Goal: Task Accomplishment & Management: Complete application form

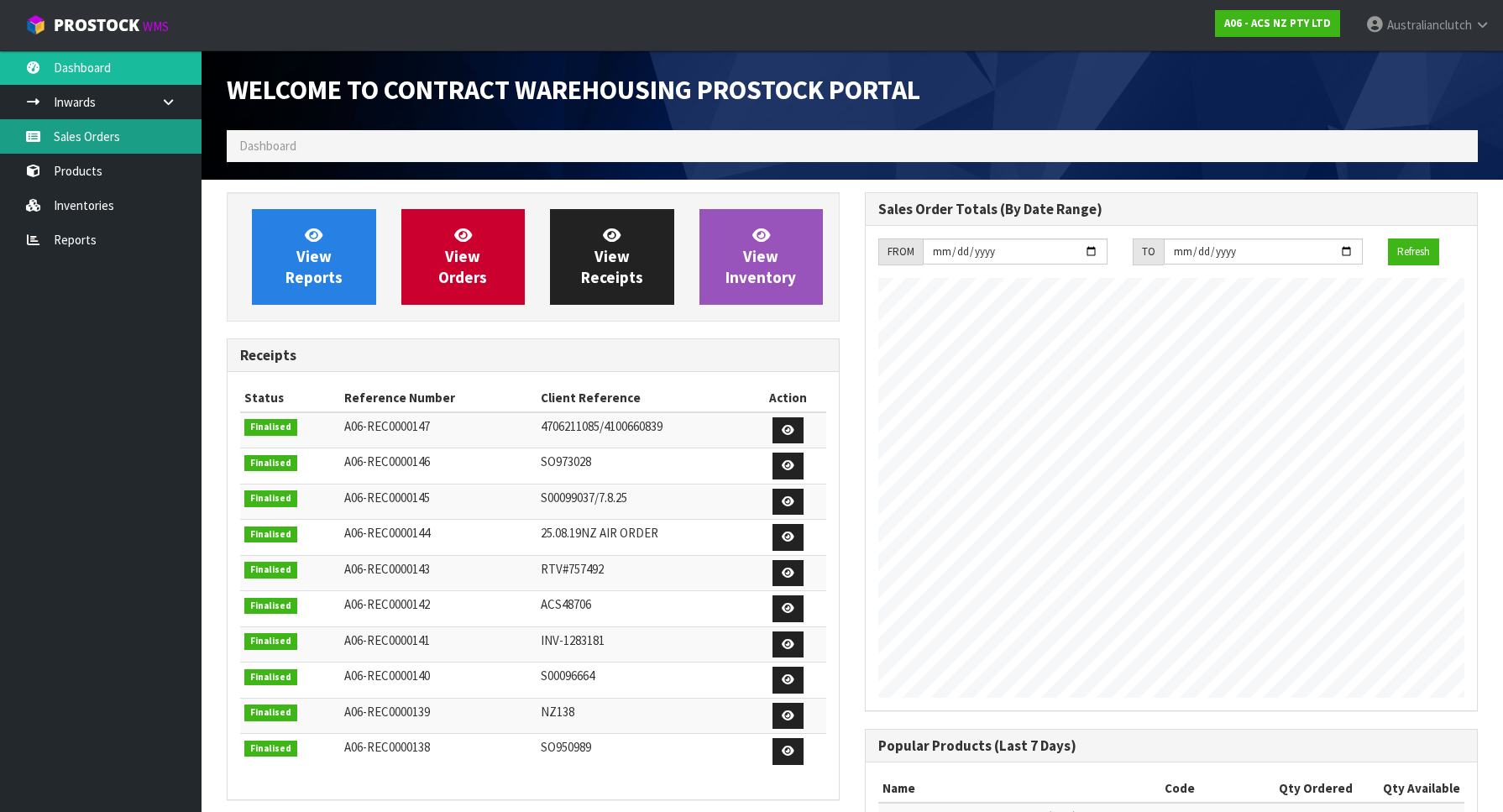
click at [72, 152] on link "Sales Orders" at bounding box center [100, 136] width 202 height 34
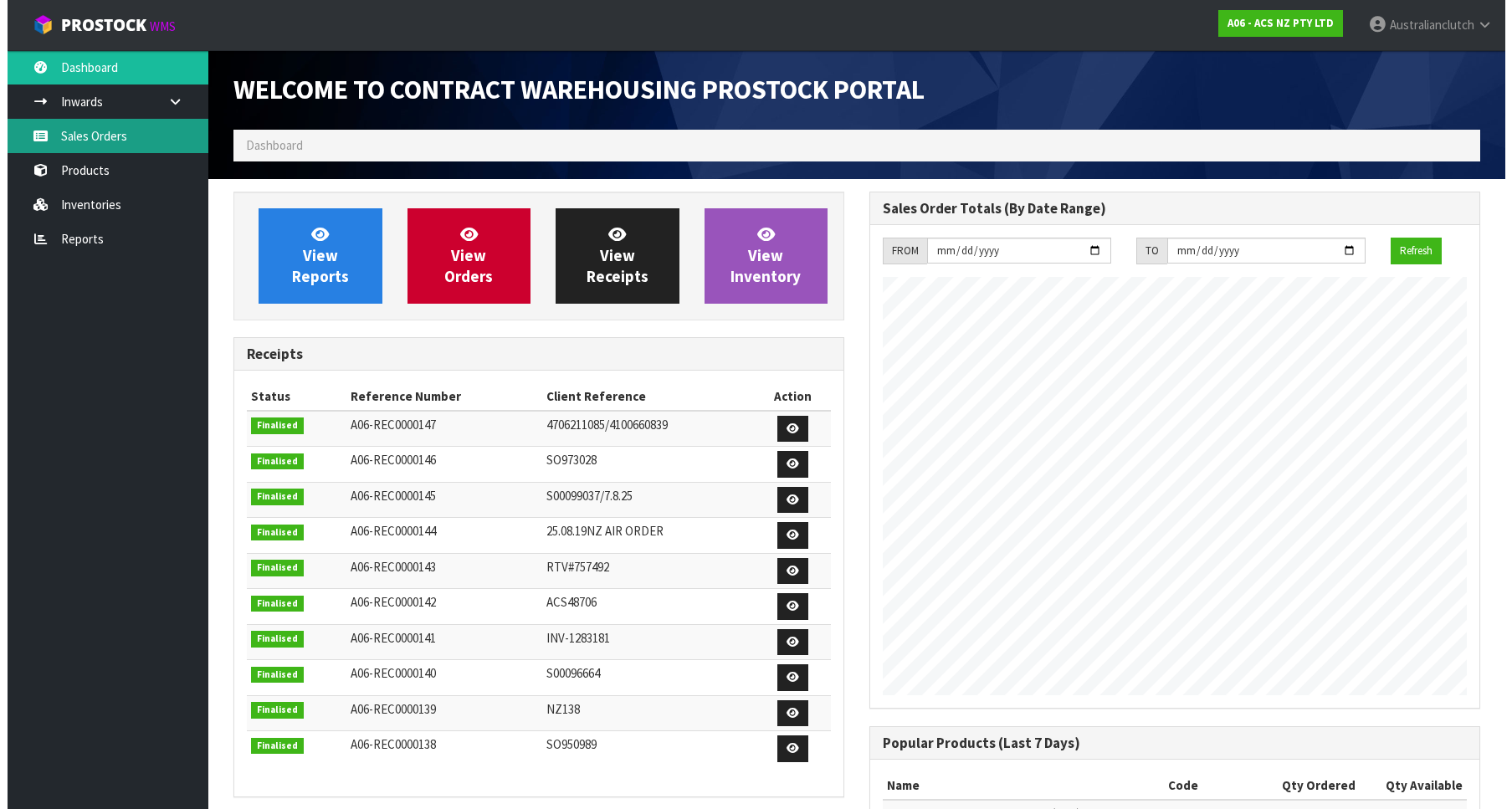
scroll to position [929, 636]
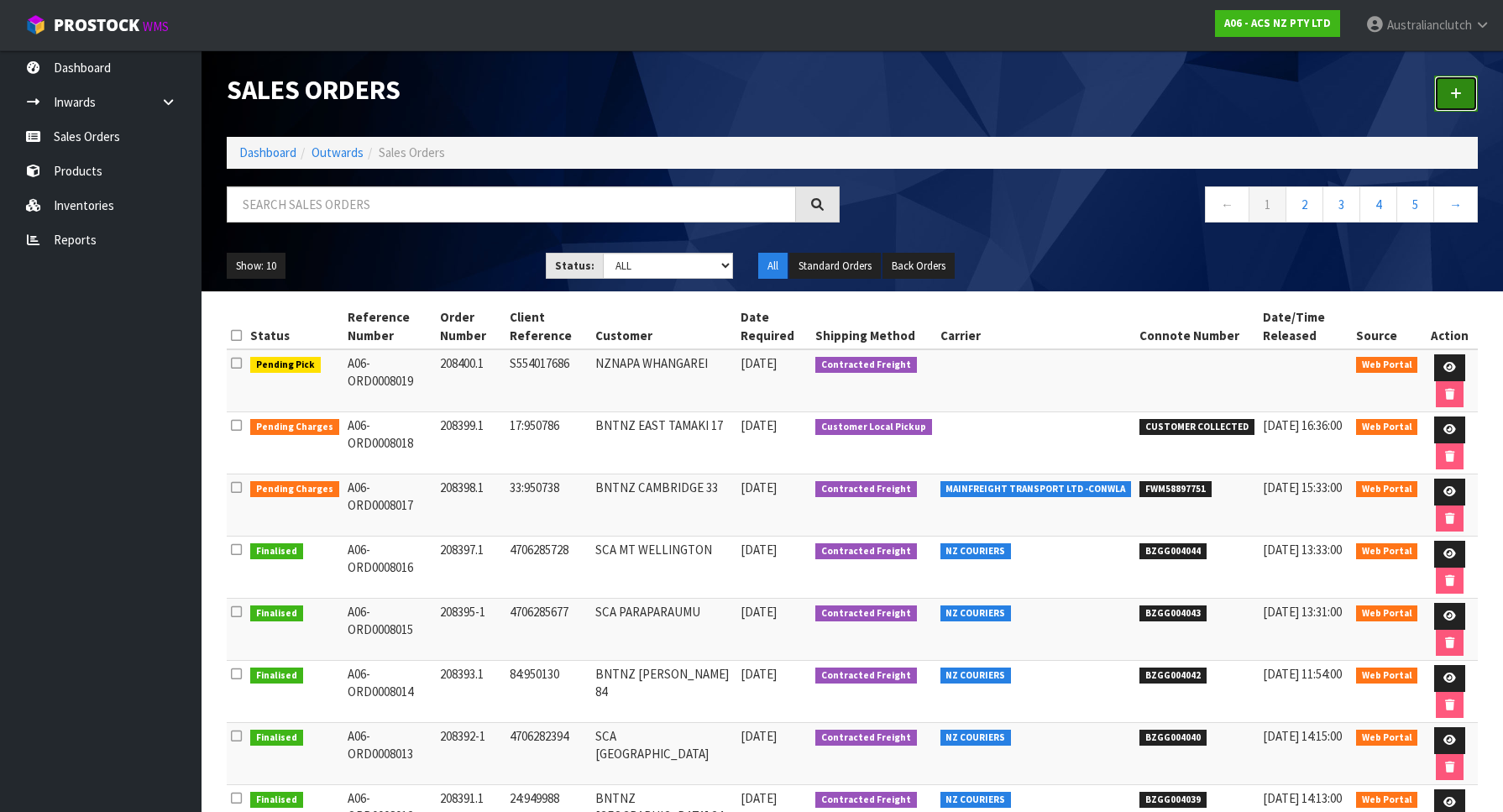
click at [1473, 86] on link at bounding box center [1455, 93] width 44 height 36
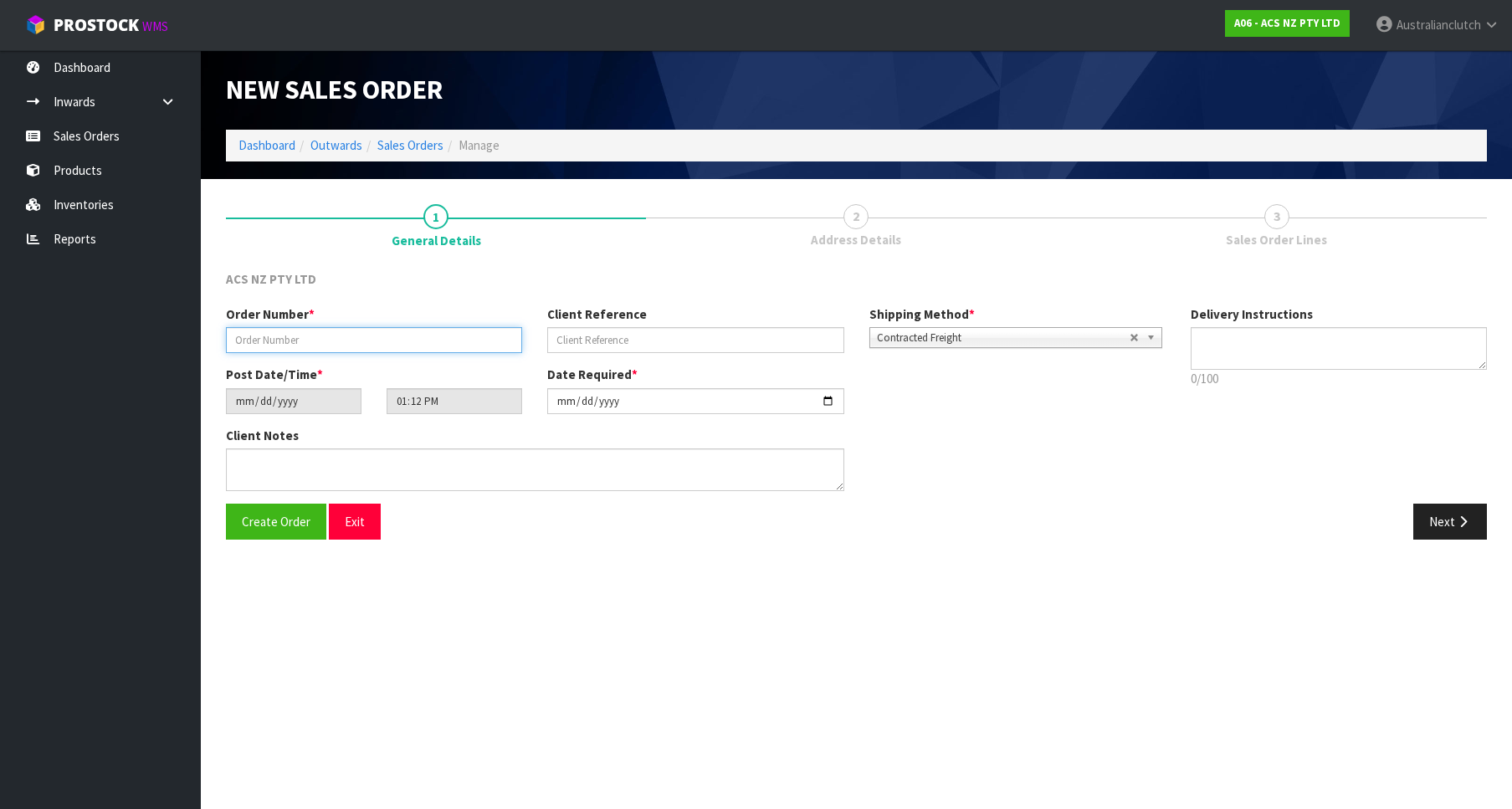
click at [405, 335] on input "text" at bounding box center [374, 339] width 297 height 26
paste input "208401.1"
type input "208401.1"
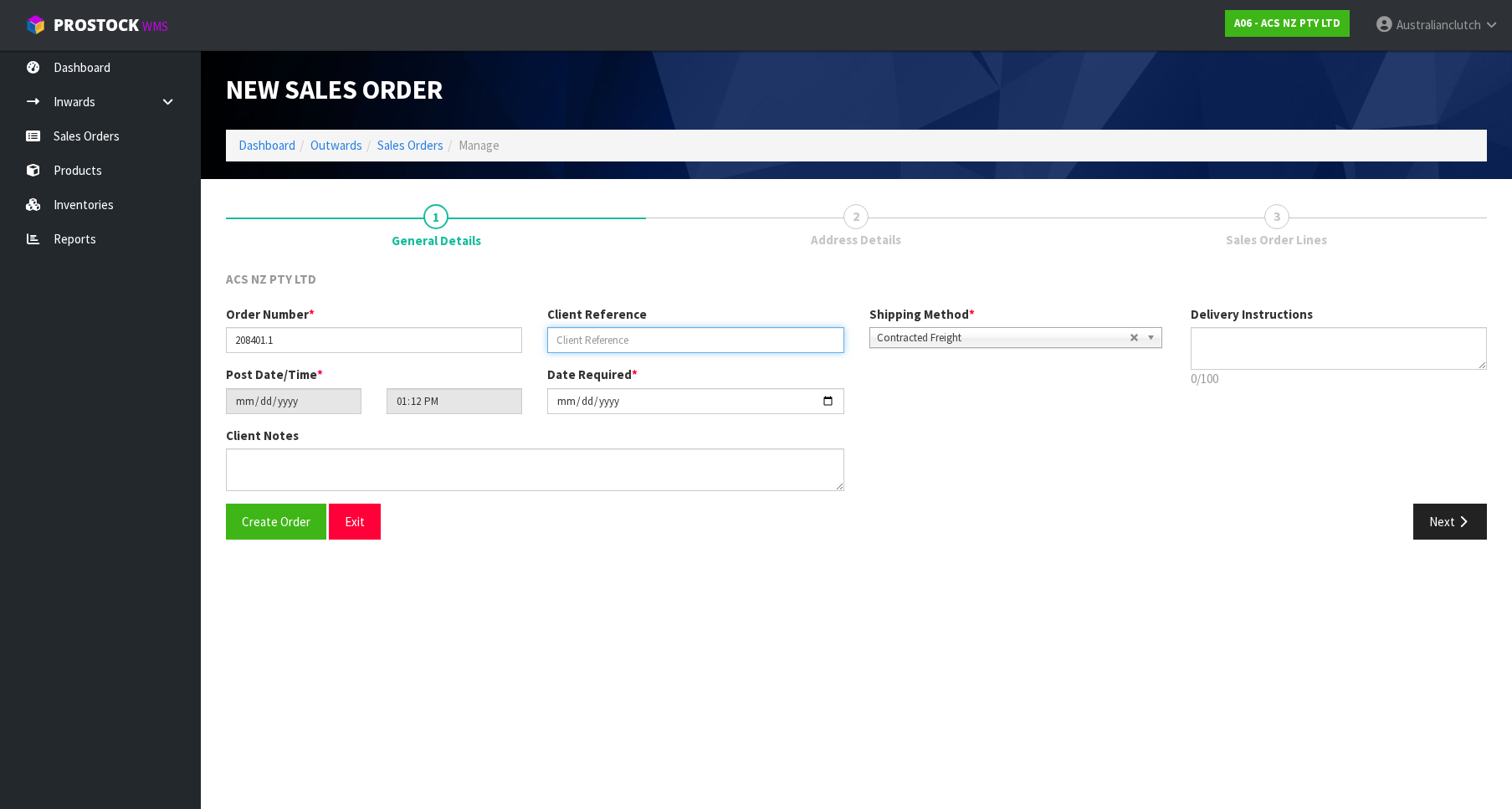
paste input "56:950880"
click at [639, 340] on input "text" at bounding box center [696, 339] width 297 height 26
type input "56:950880"
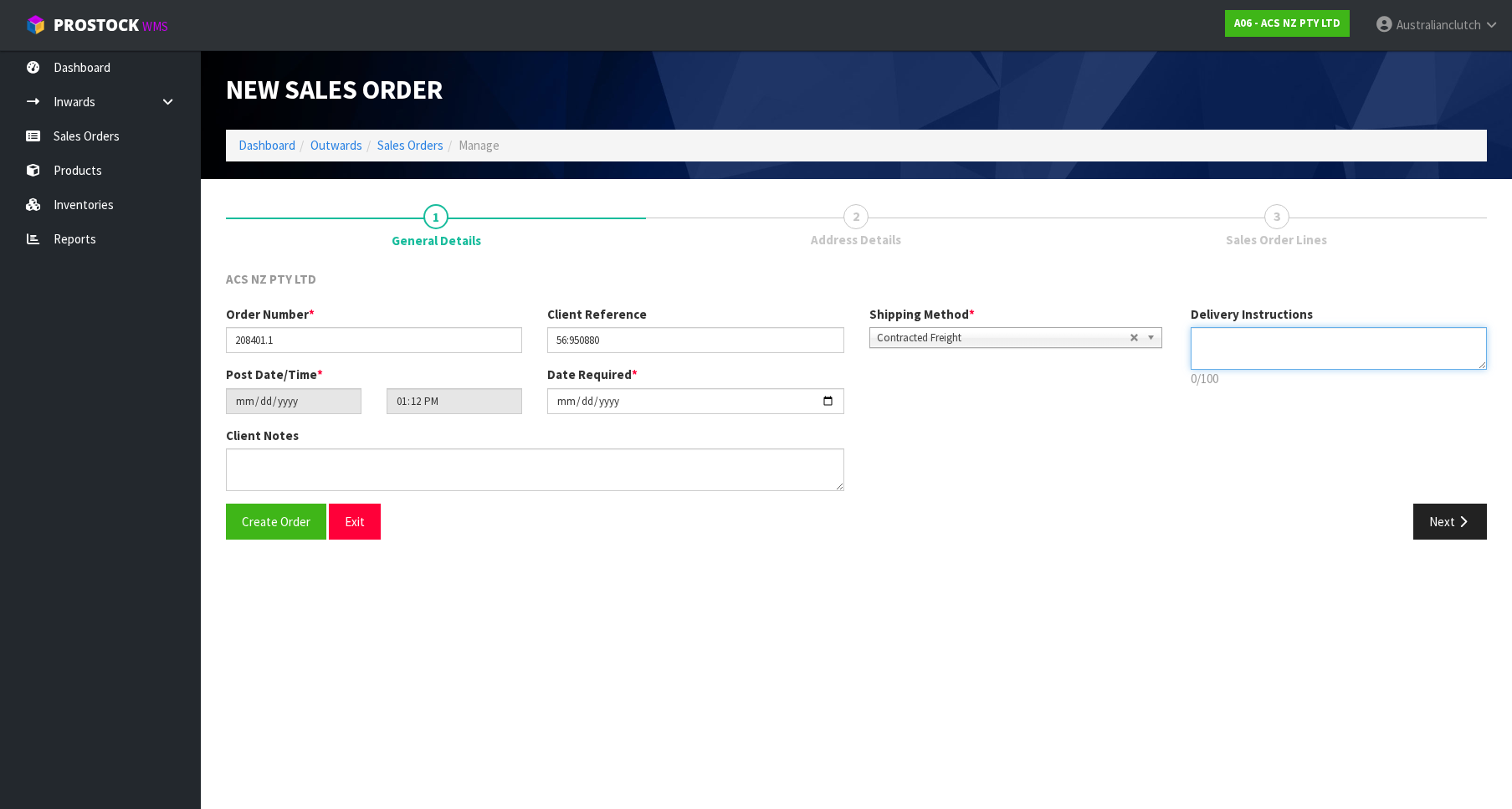
click at [1365, 367] on textarea at bounding box center [1339, 348] width 297 height 43
type textarea "PLEASE SEND VIA NZC"
click at [1462, 520] on icon "button" at bounding box center [1463, 521] width 16 height 13
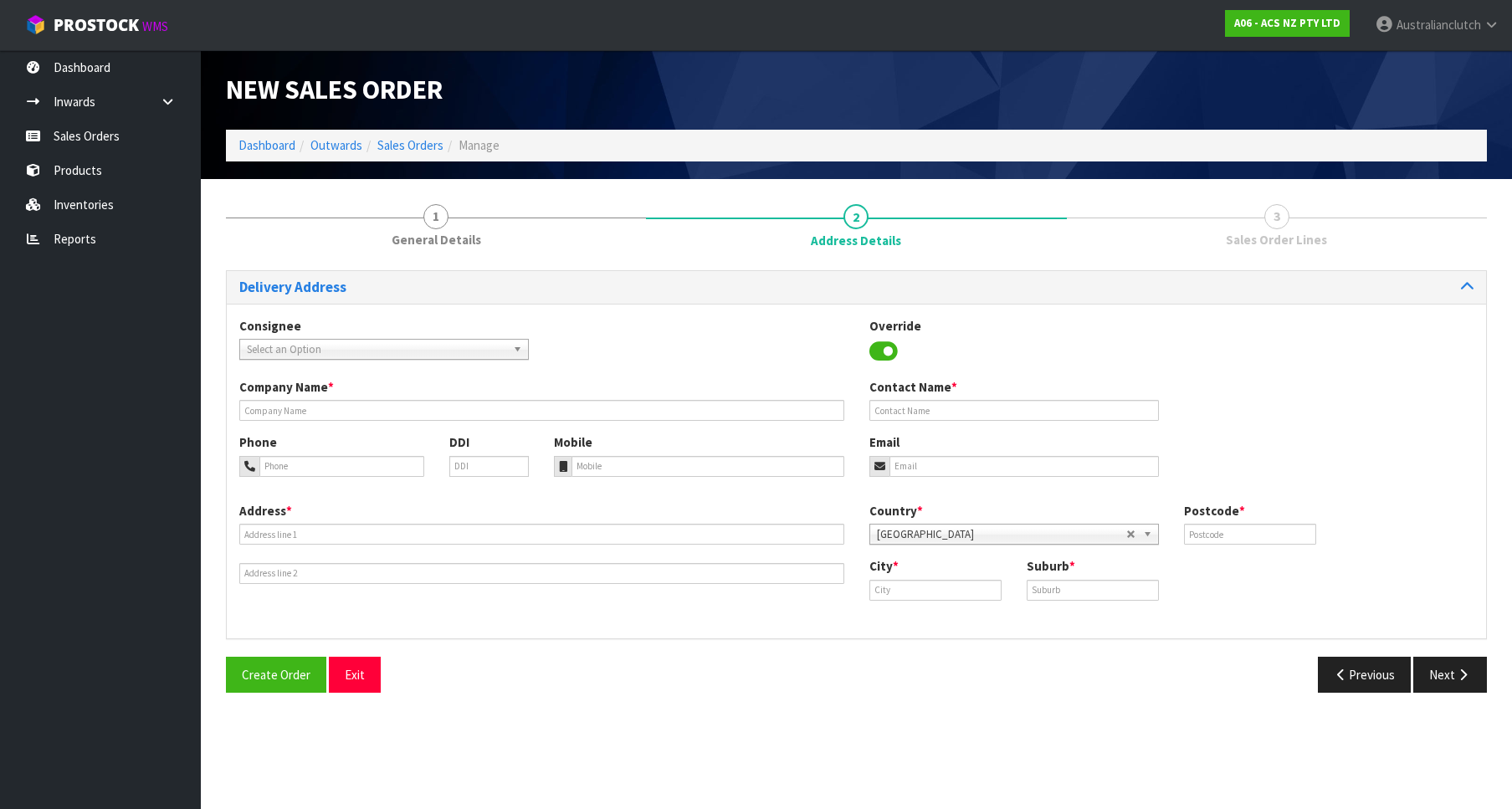
click at [466, 330] on div "Consignee 000001.BAY MECHANICS - BAY MECHANICS 000001A - BRAKE & TRANSMISSION N…" at bounding box center [384, 338] width 314 height 43
click at [473, 338] on div "Consignee 000001.BAY MECHANICS - BAY MECHANICS 000001A - BRAKE & TRANSMISSION N…" at bounding box center [384, 338] width 314 height 43
click at [479, 340] on span "Select an Option" at bounding box center [376, 349] width 259 height 20
type input "000017"
type input "BNTNZ PETONE"
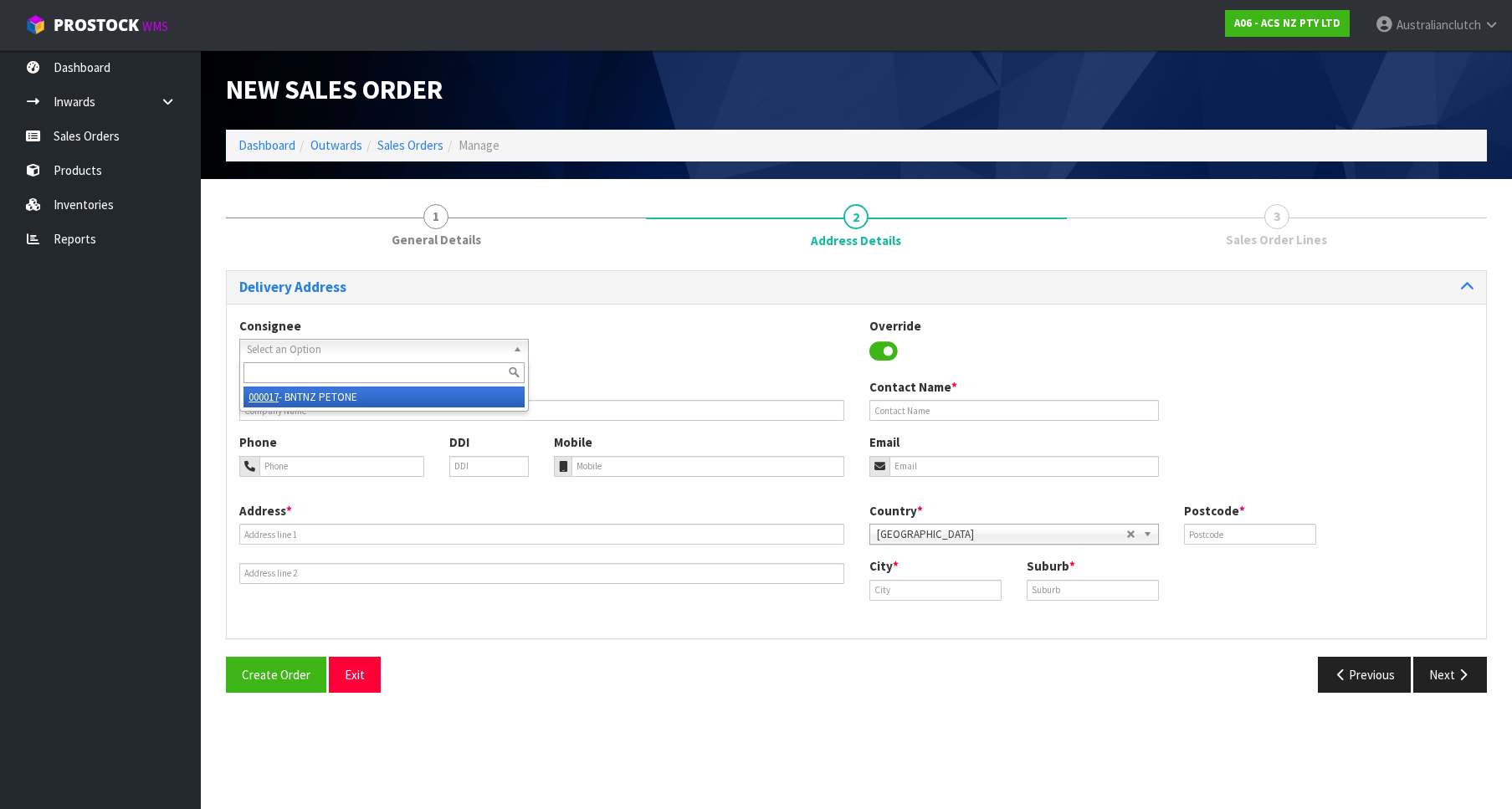
type input "BNTNZ PETONE"
type input "[STREET_ADDRESS]"
type input "5012"
type input "PETONE"
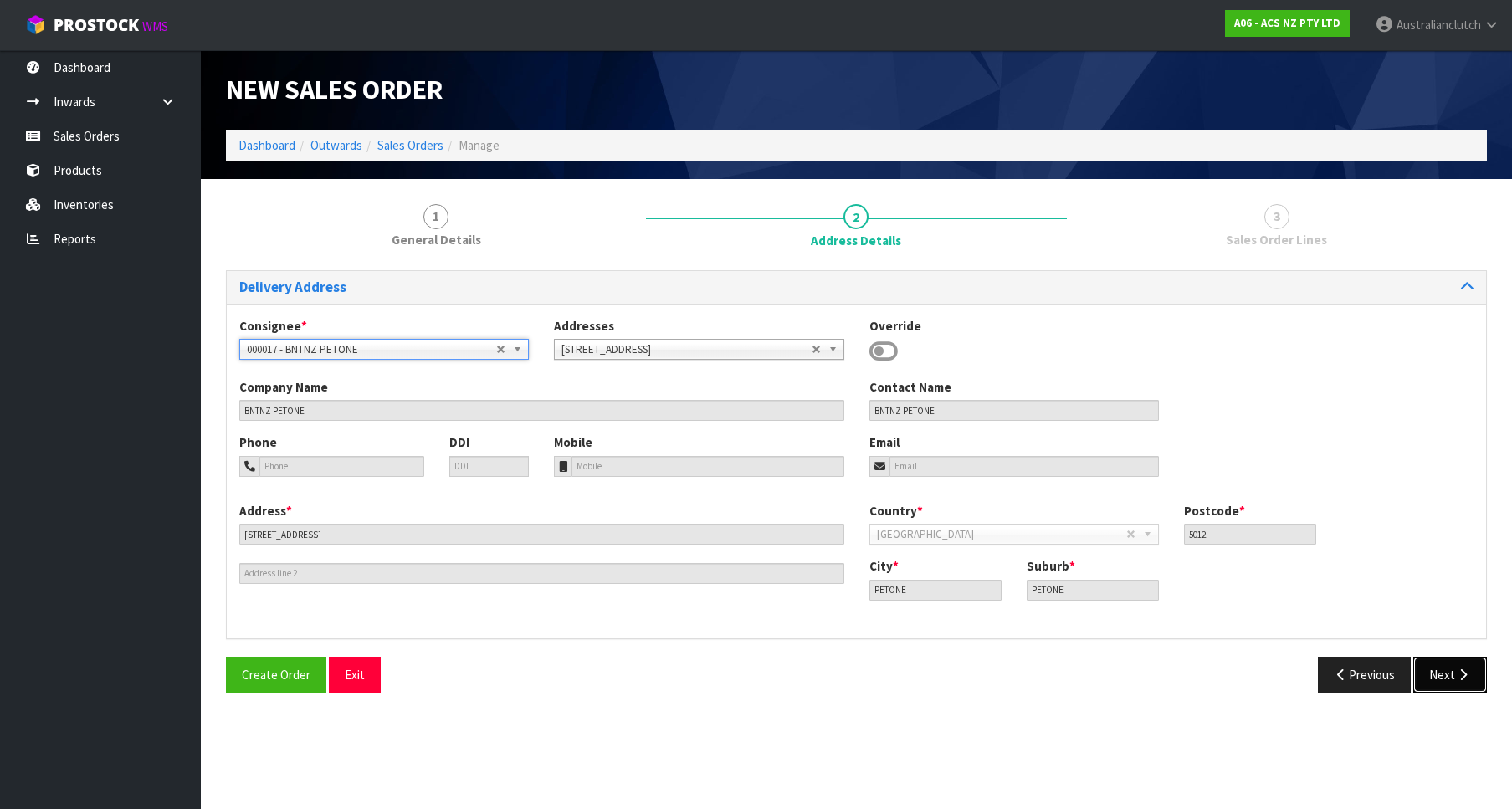
click at [1449, 671] on button "Next" at bounding box center [1449, 674] width 73 height 36
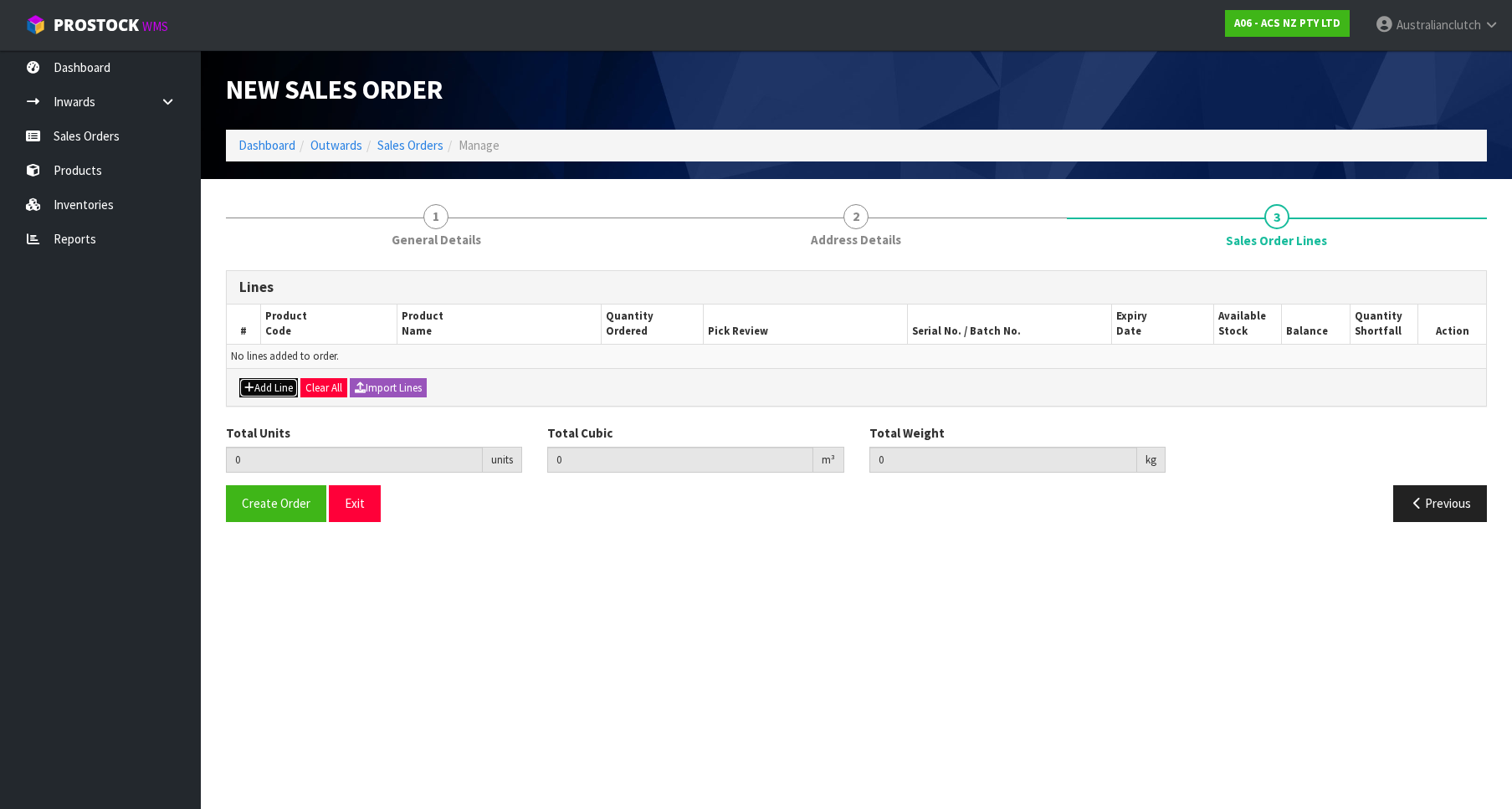
click at [286, 389] on button "Add Line" at bounding box center [269, 388] width 59 height 20
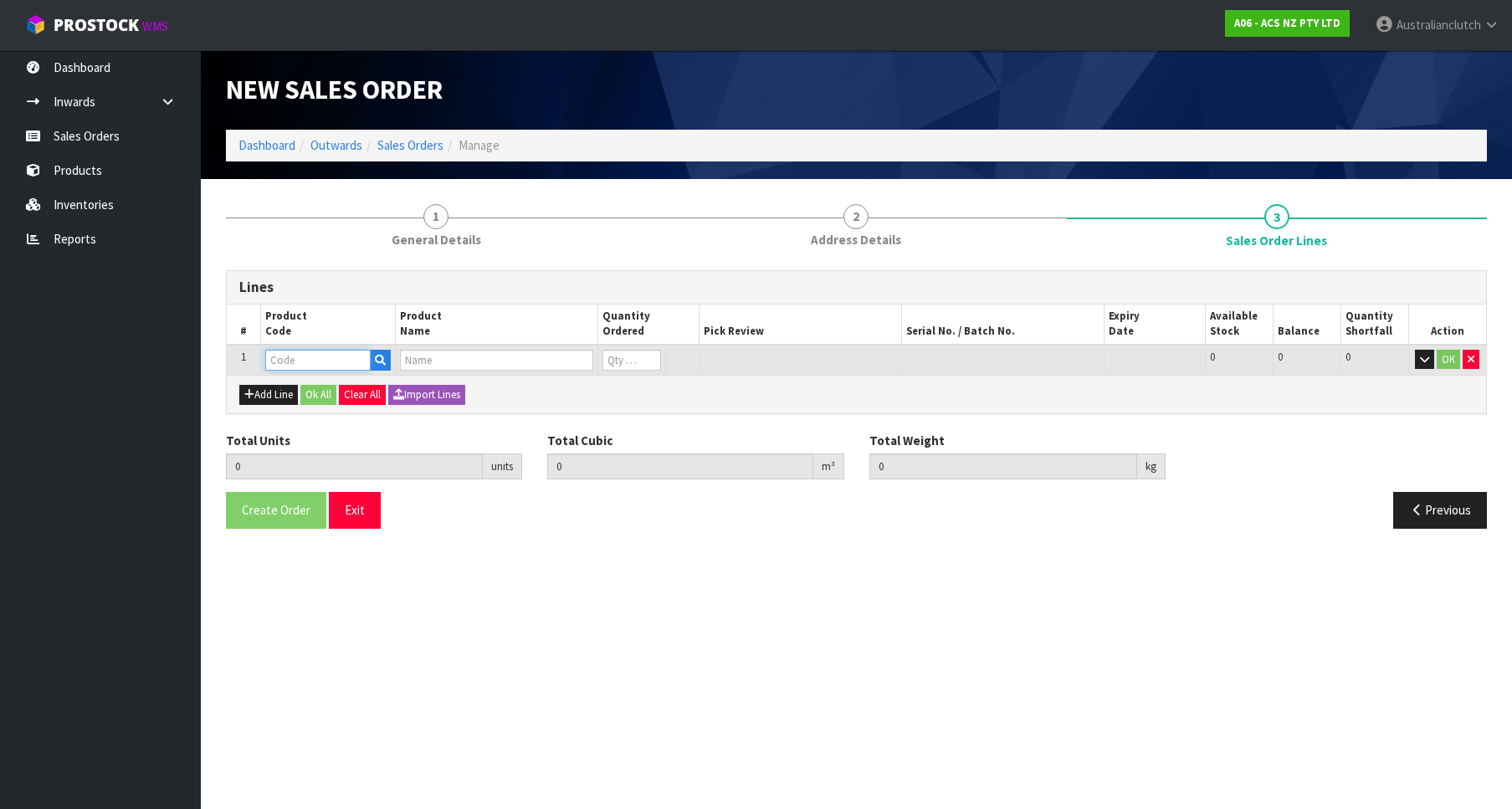
click at [312, 364] on input "text" at bounding box center [318, 360] width 105 height 21
paste input "KGM26004-1A"
type input "KGM26004-1A"
type input "0.000000"
type input "0.000"
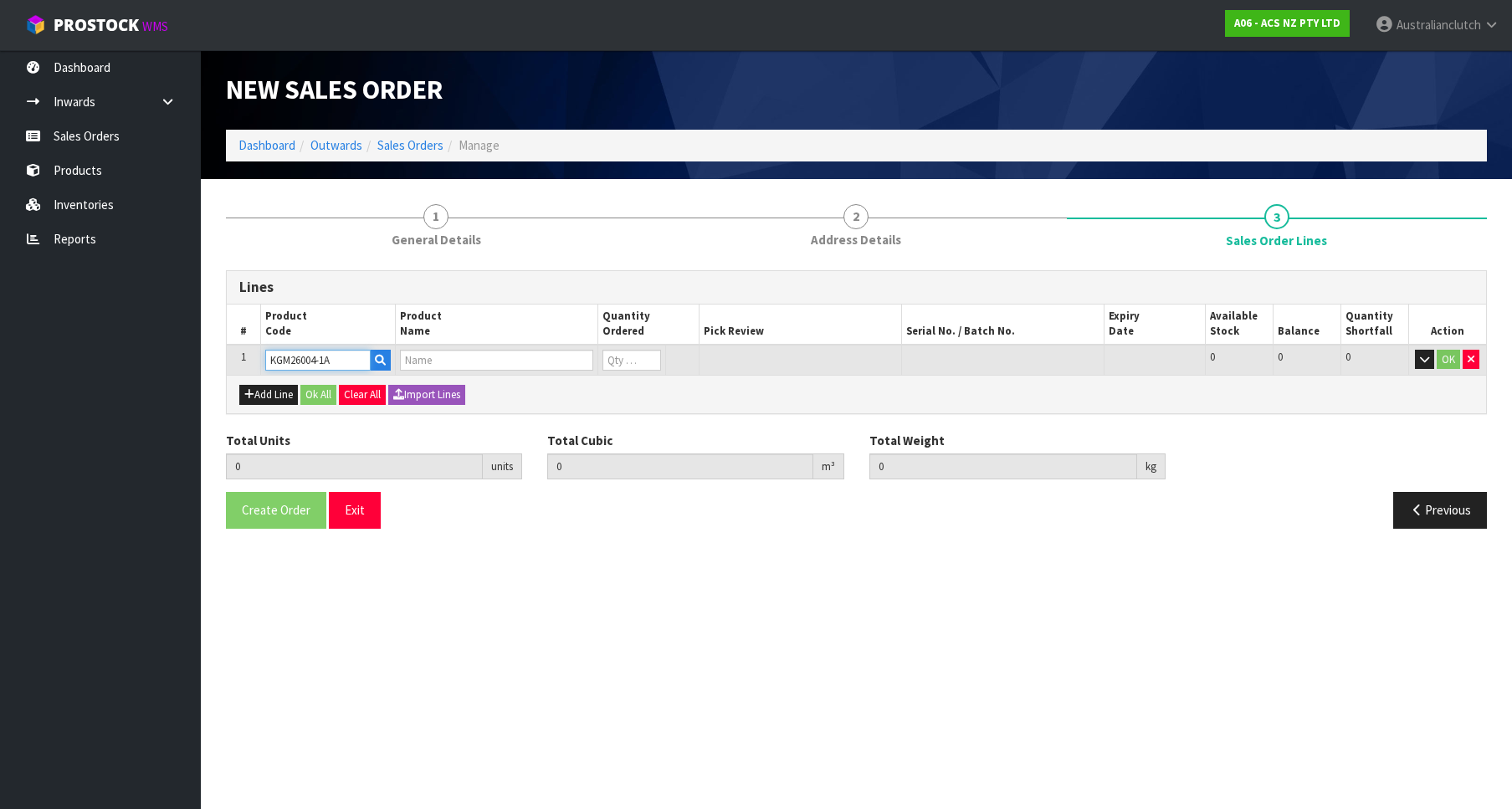
type input "KIT PER GMH COM 5.0L"
type input "0"
type input "1"
type input "0.01443"
type input "9.98"
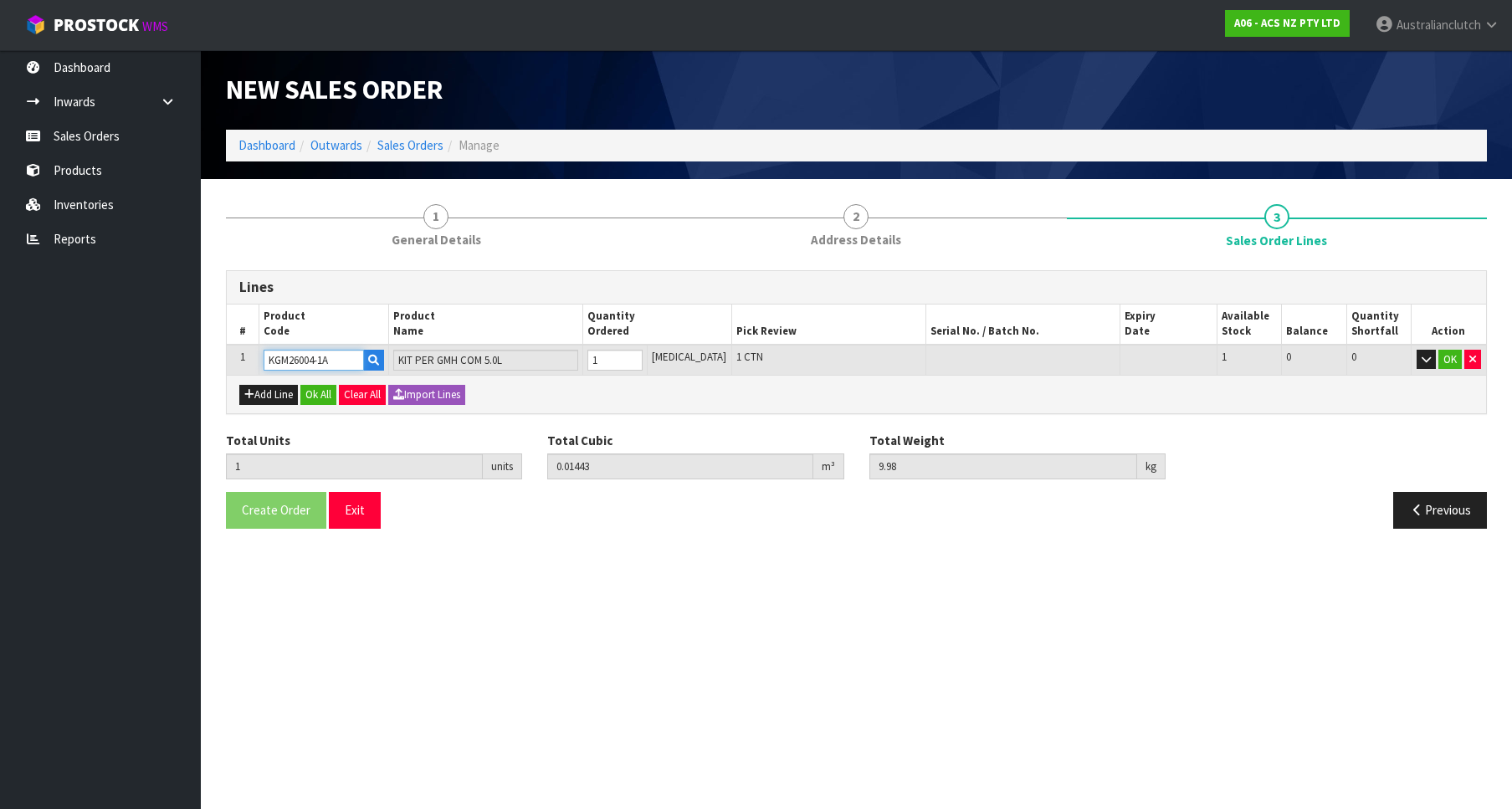
type input "1"
click at [643, 355] on input "1" at bounding box center [615, 360] width 55 height 21
type input "KGM26004-1A"
click at [1450, 352] on button "OK" at bounding box center [1449, 360] width 23 height 20
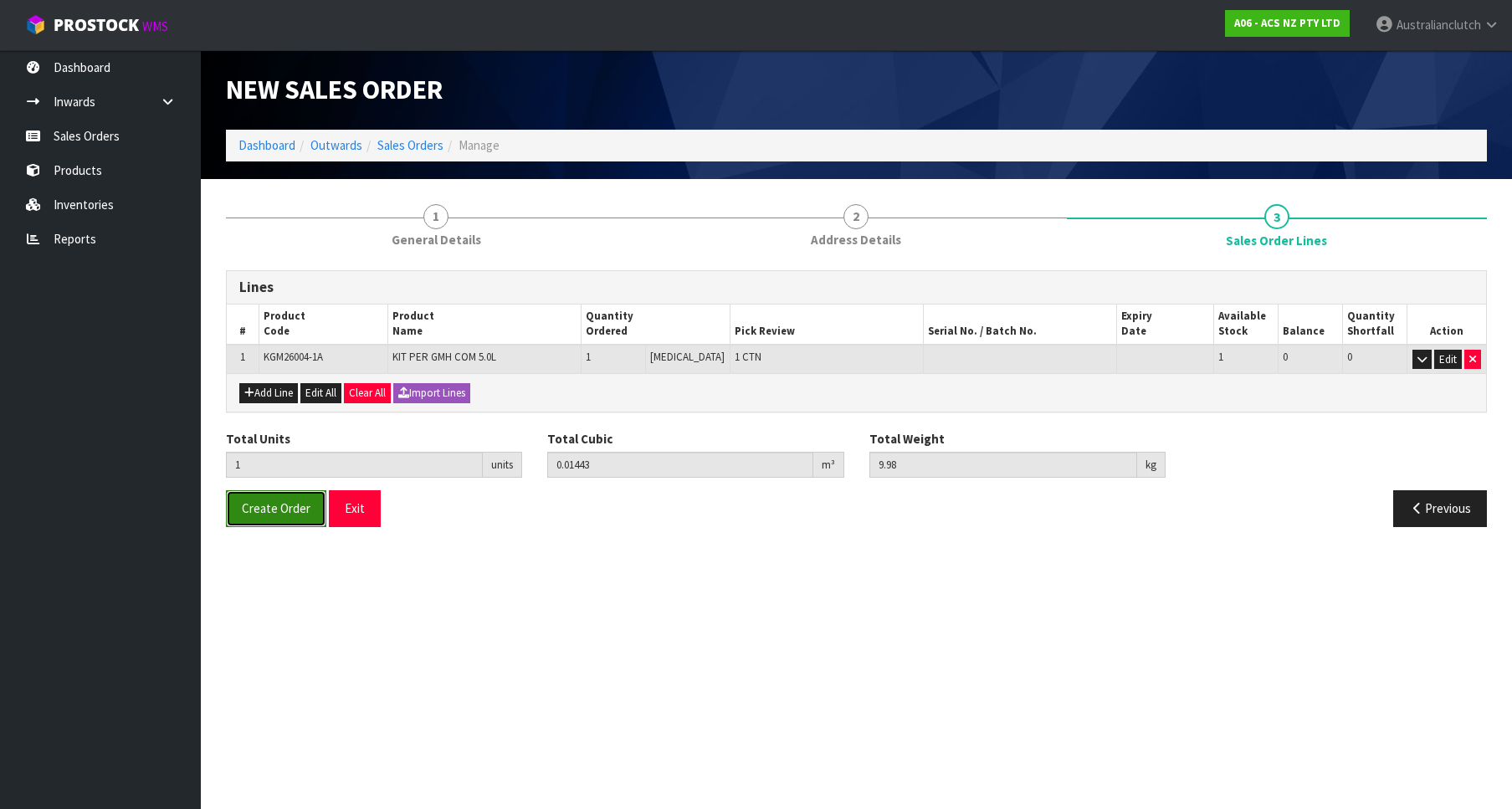
click at [305, 495] on button "Create Order" at bounding box center [276, 508] width 100 height 36
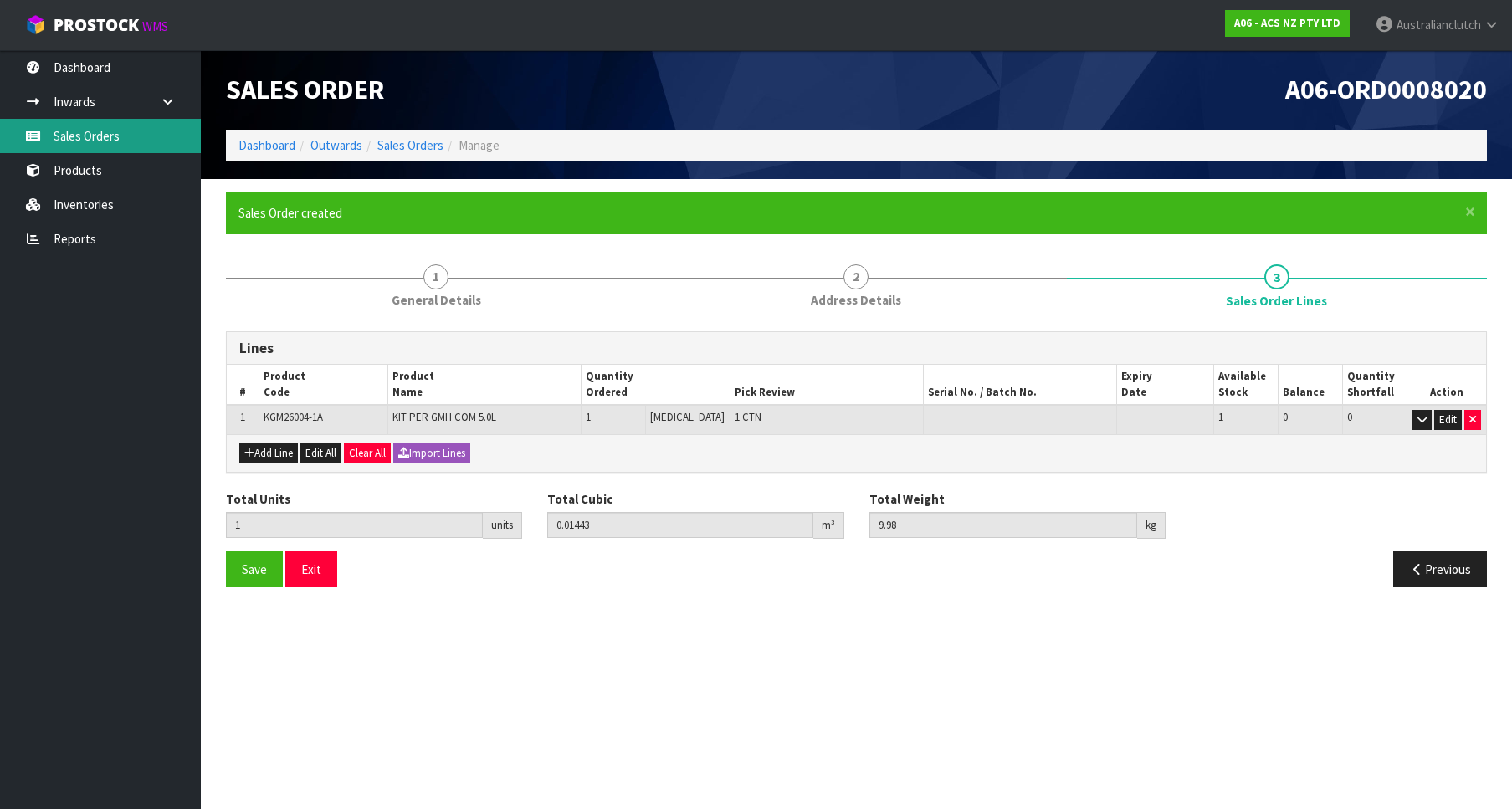
click at [145, 131] on link "Sales Orders" at bounding box center [100, 136] width 201 height 34
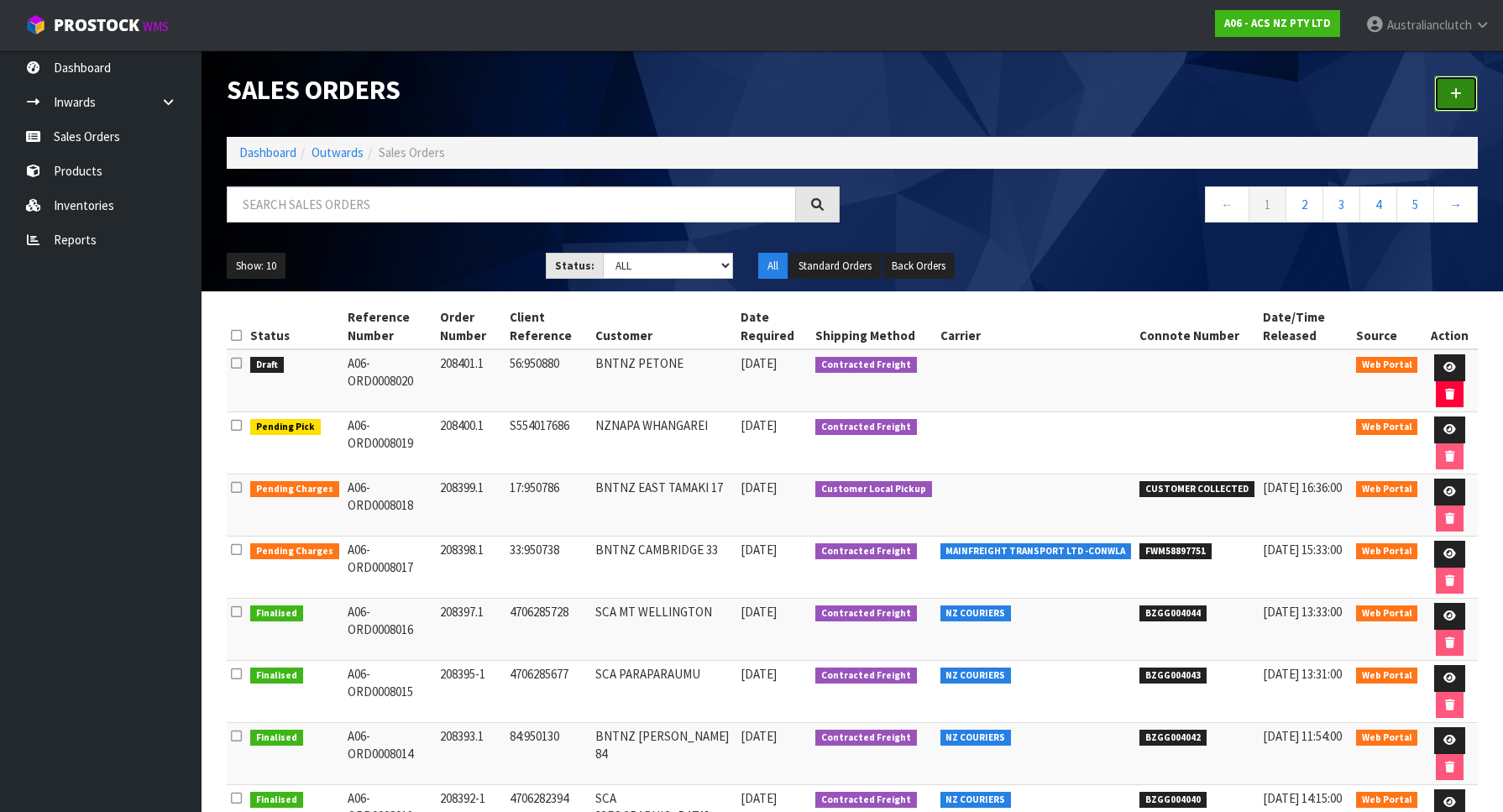
click at [1461, 107] on link at bounding box center [1455, 93] width 44 height 36
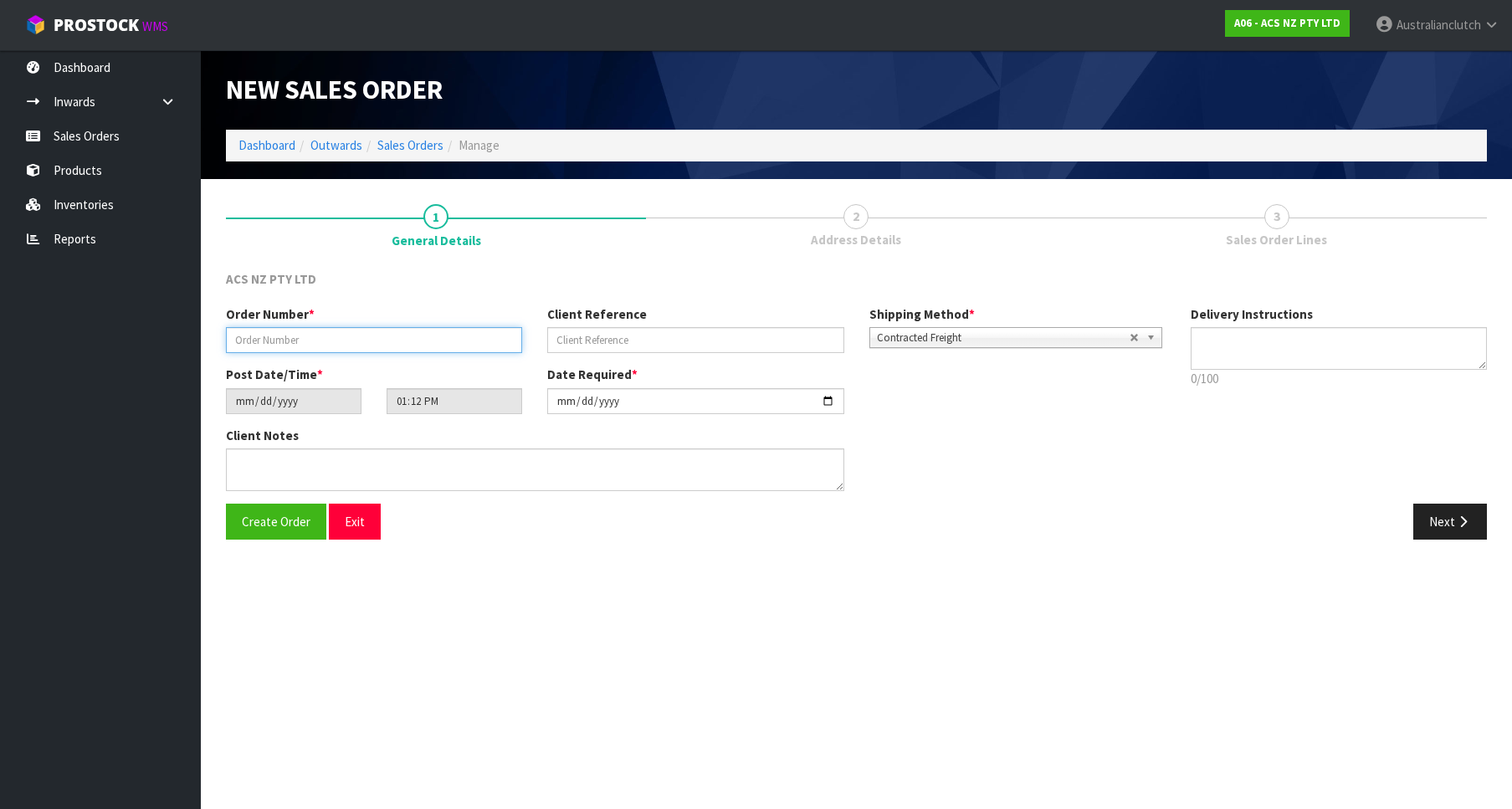
click at [292, 334] on input "text" at bounding box center [374, 339] width 297 height 26
paste input "208402.1"
type input "208402.1"
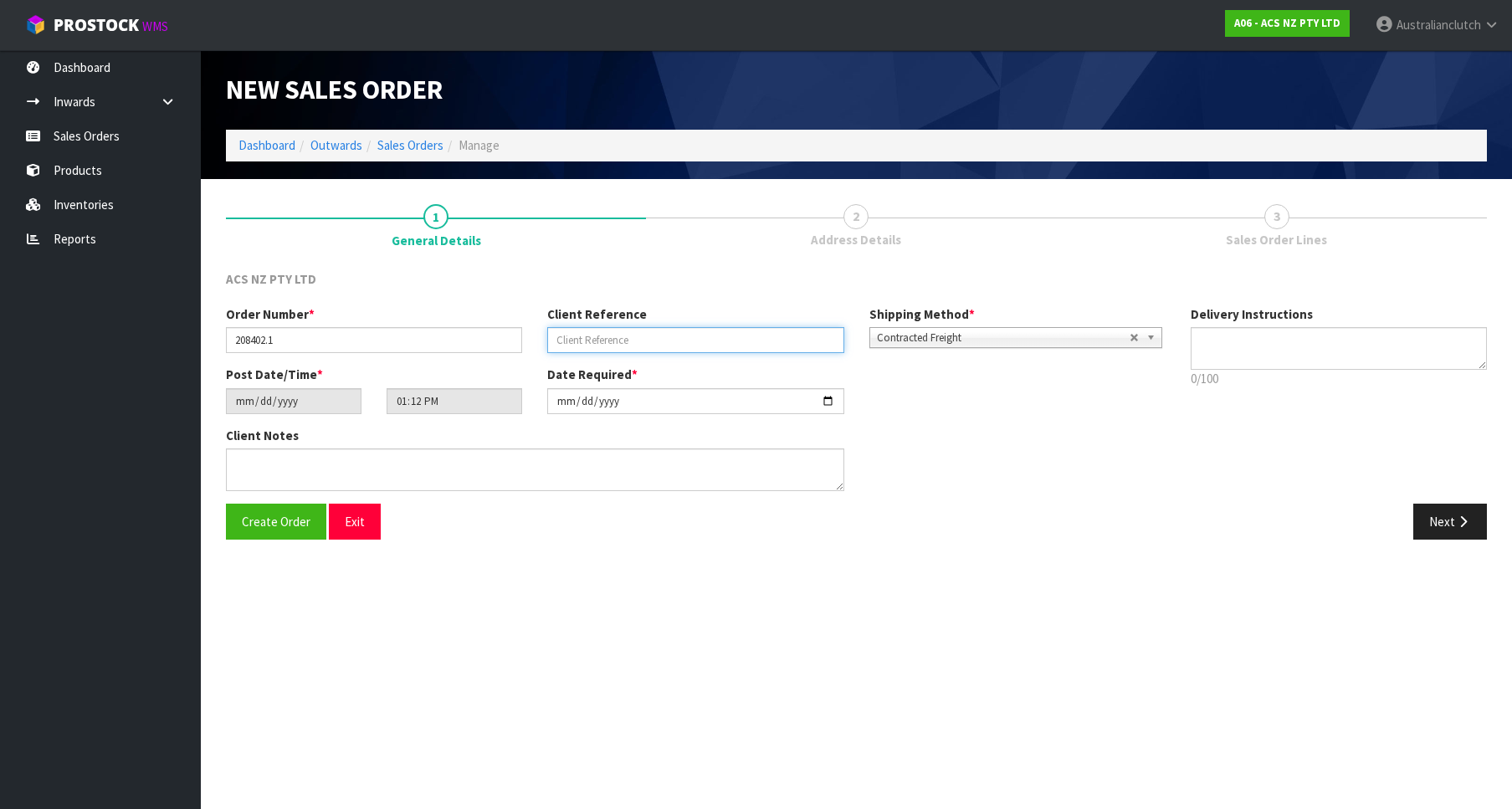
paste input "89:950925"
click at [638, 331] on input "text" at bounding box center [696, 339] width 297 height 26
type input "89:950925"
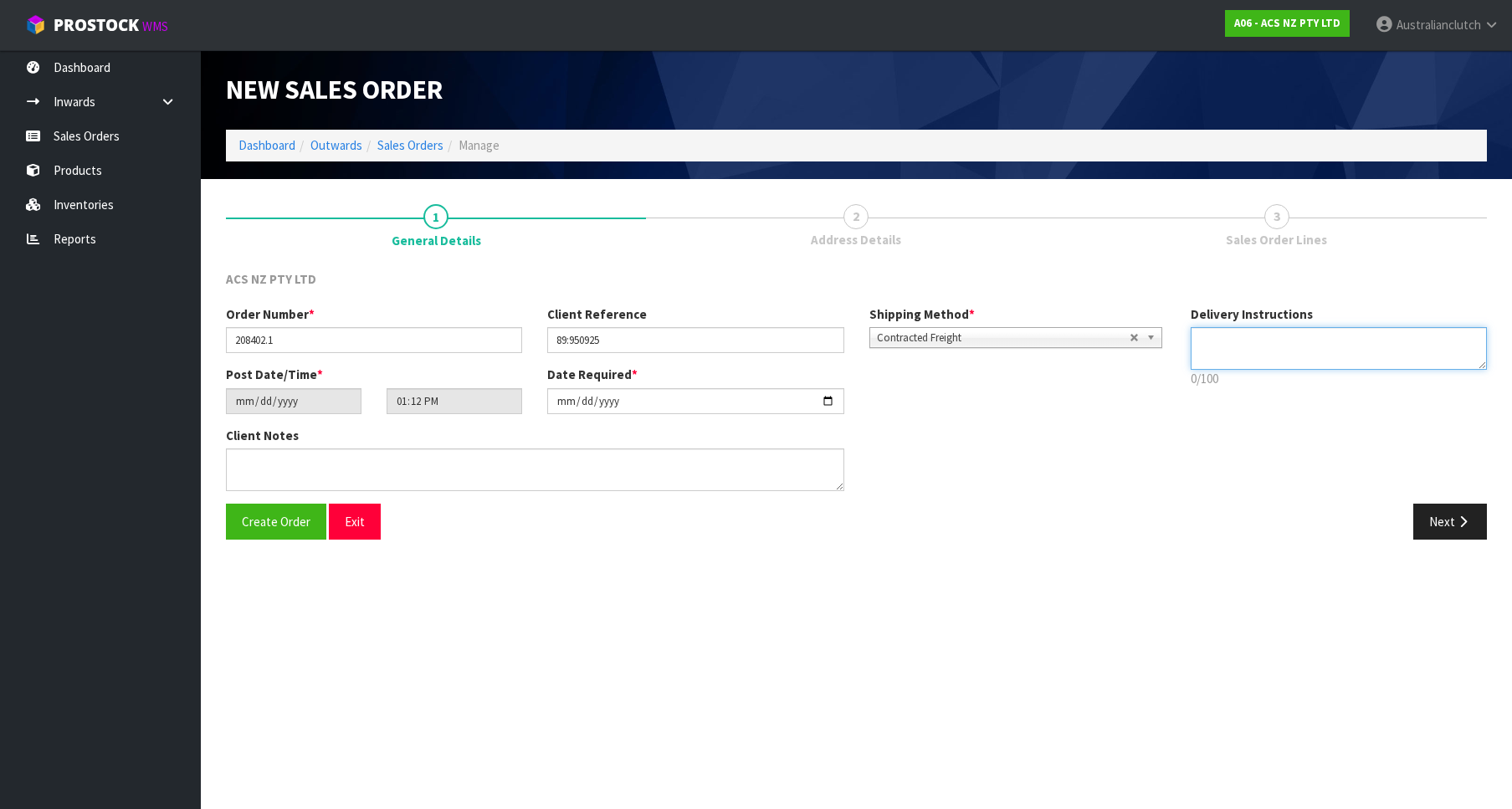
click at [1275, 335] on textarea at bounding box center [1339, 348] width 297 height 43
drag, startPoint x: 1308, startPoint y: 336, endPoint x: 831, endPoint y: 279, distance: 480.4
click at [1190, 327] on textarea at bounding box center [1339, 348] width 297 height 43
type textarea "PLEASE SEND VIA NZC"
click at [1420, 532] on button "Next" at bounding box center [1449, 521] width 73 height 36
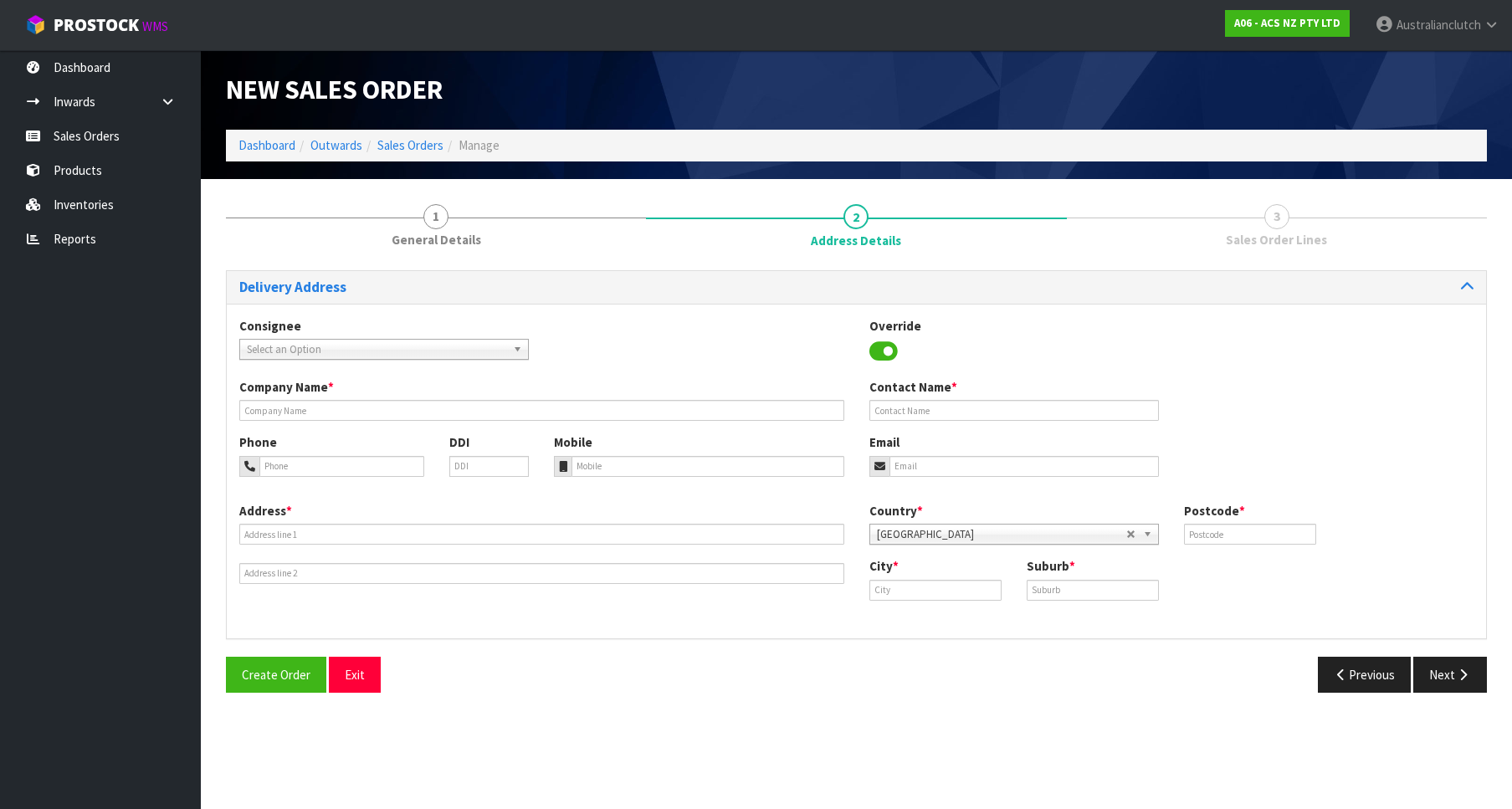
click at [398, 348] on span "Select an Option" at bounding box center [376, 349] width 259 height 20
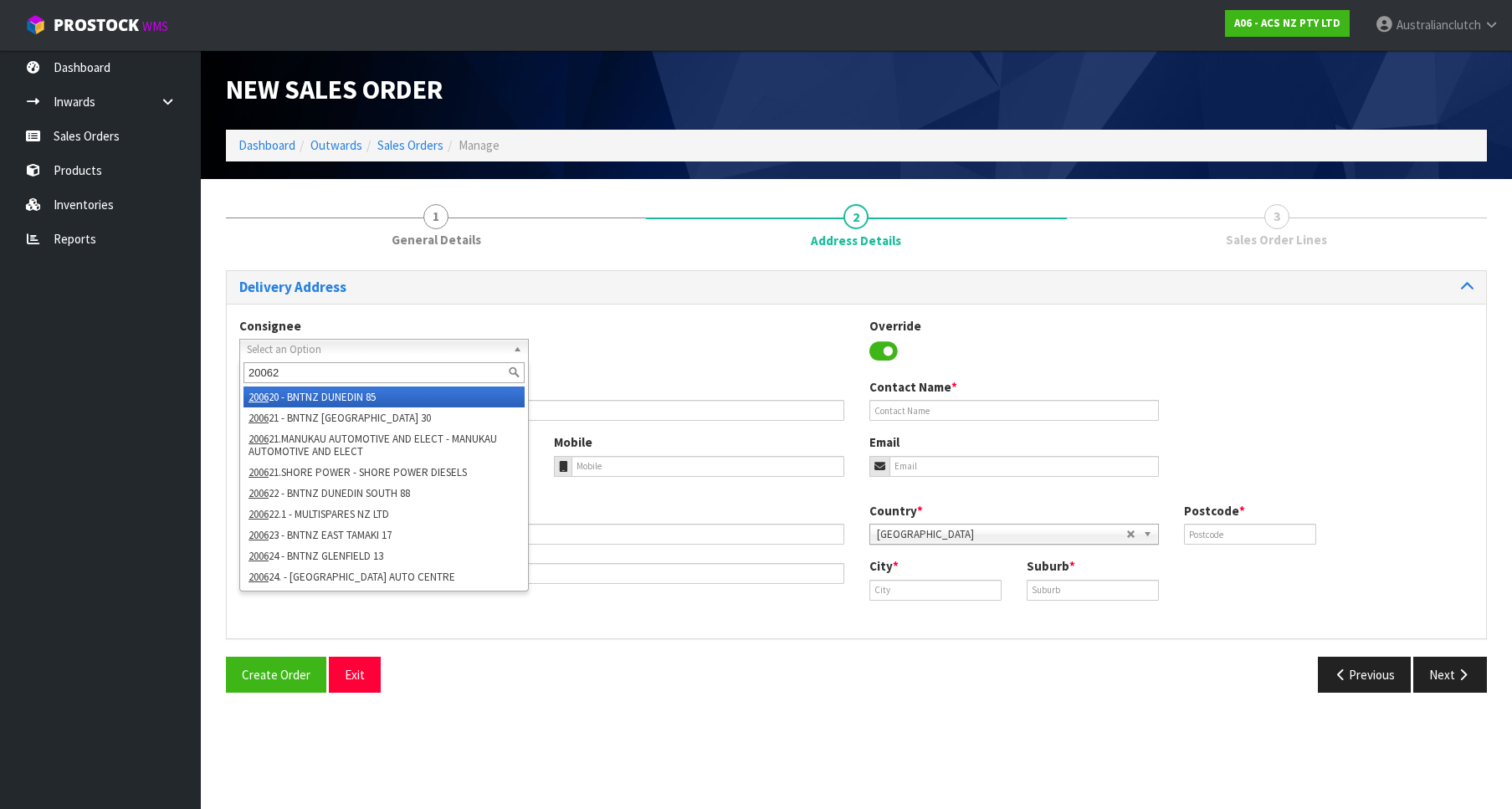
type input "200629"
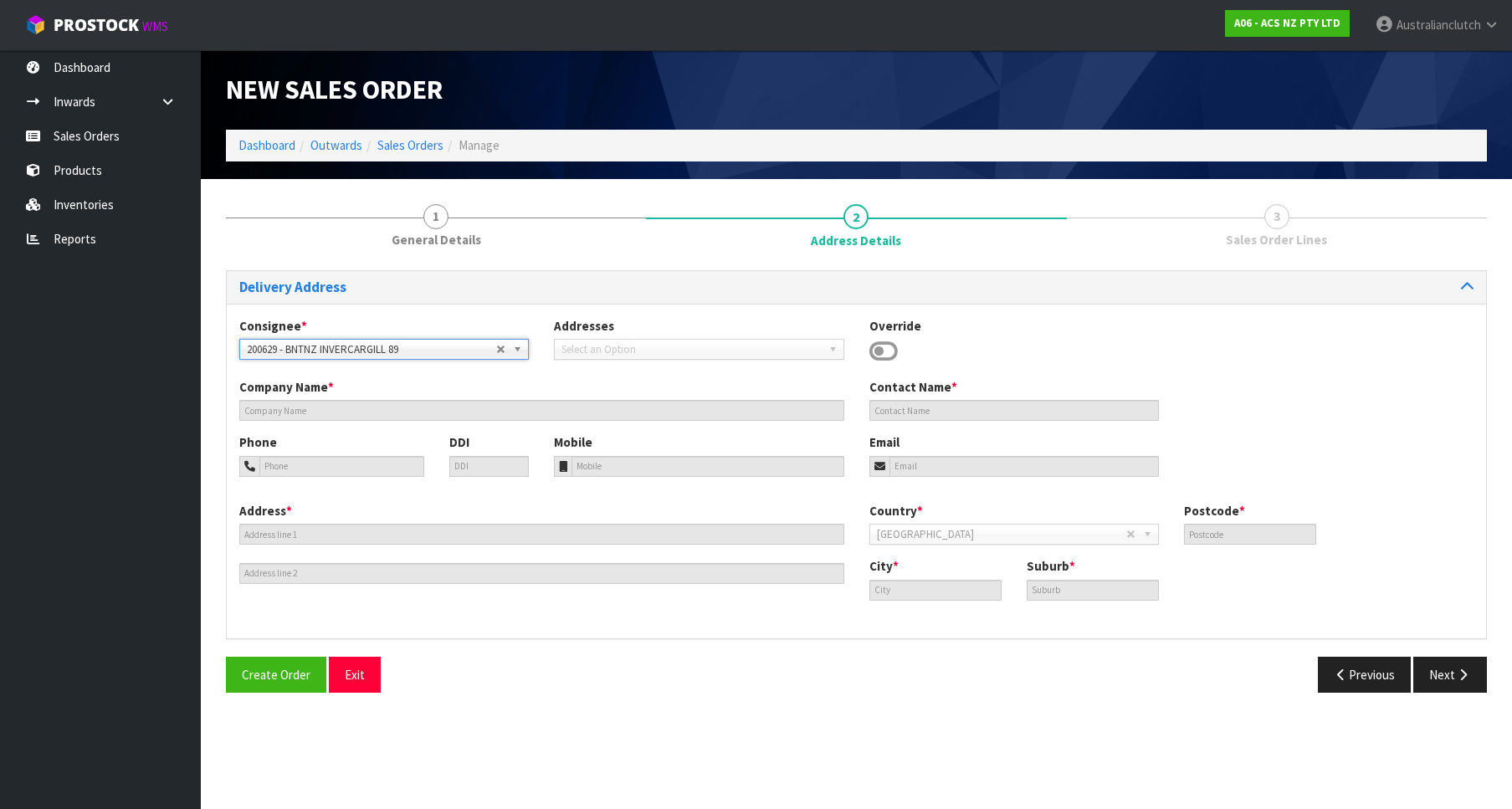
type input "BNTNZ INVERCARGILL 89"
type input "[STREET_ADDRESS][PERSON_NAME]"
type input "9810"
type input "INVERCARGILL"
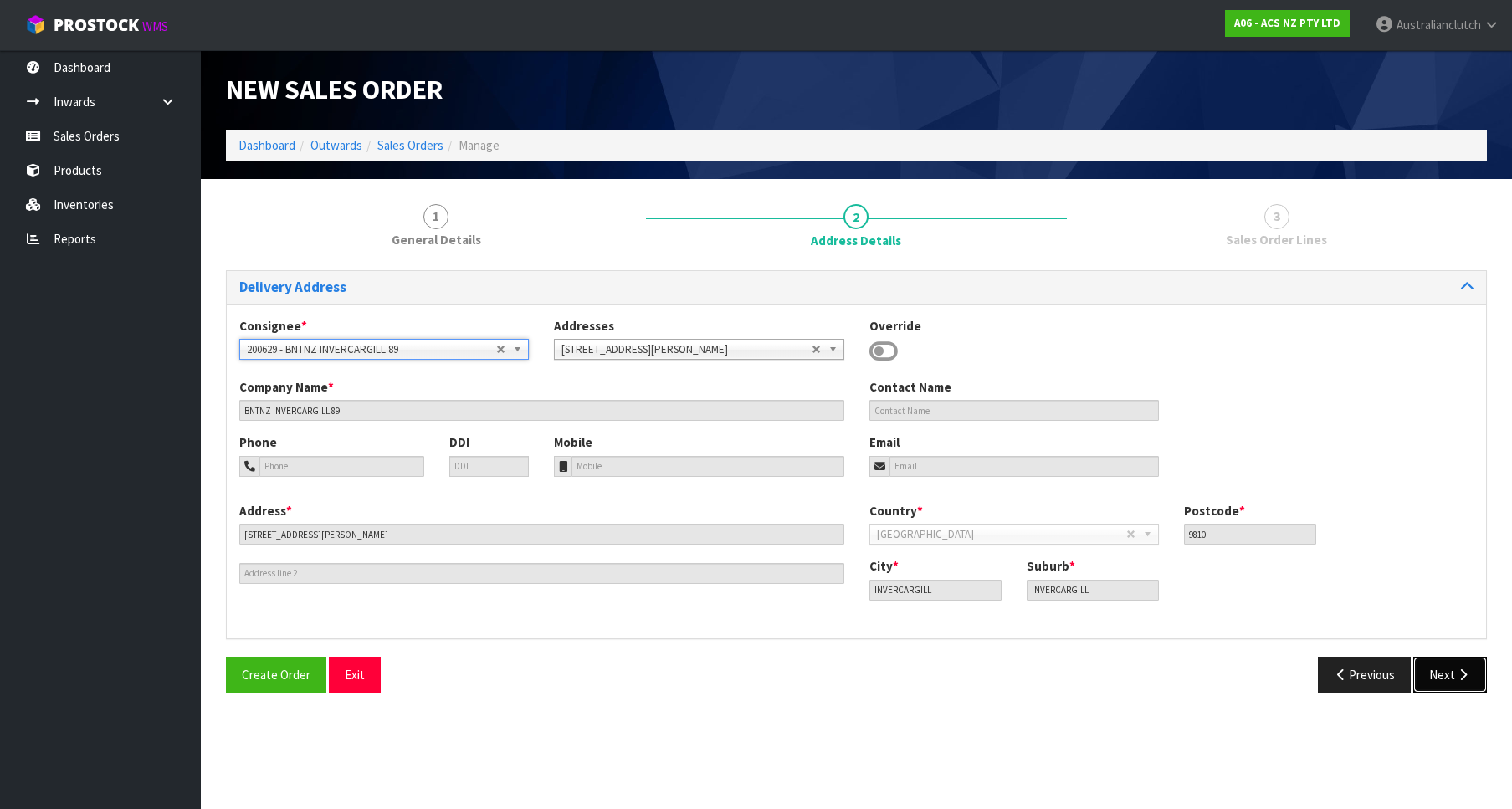
click at [1447, 662] on button "Next" at bounding box center [1449, 674] width 73 height 36
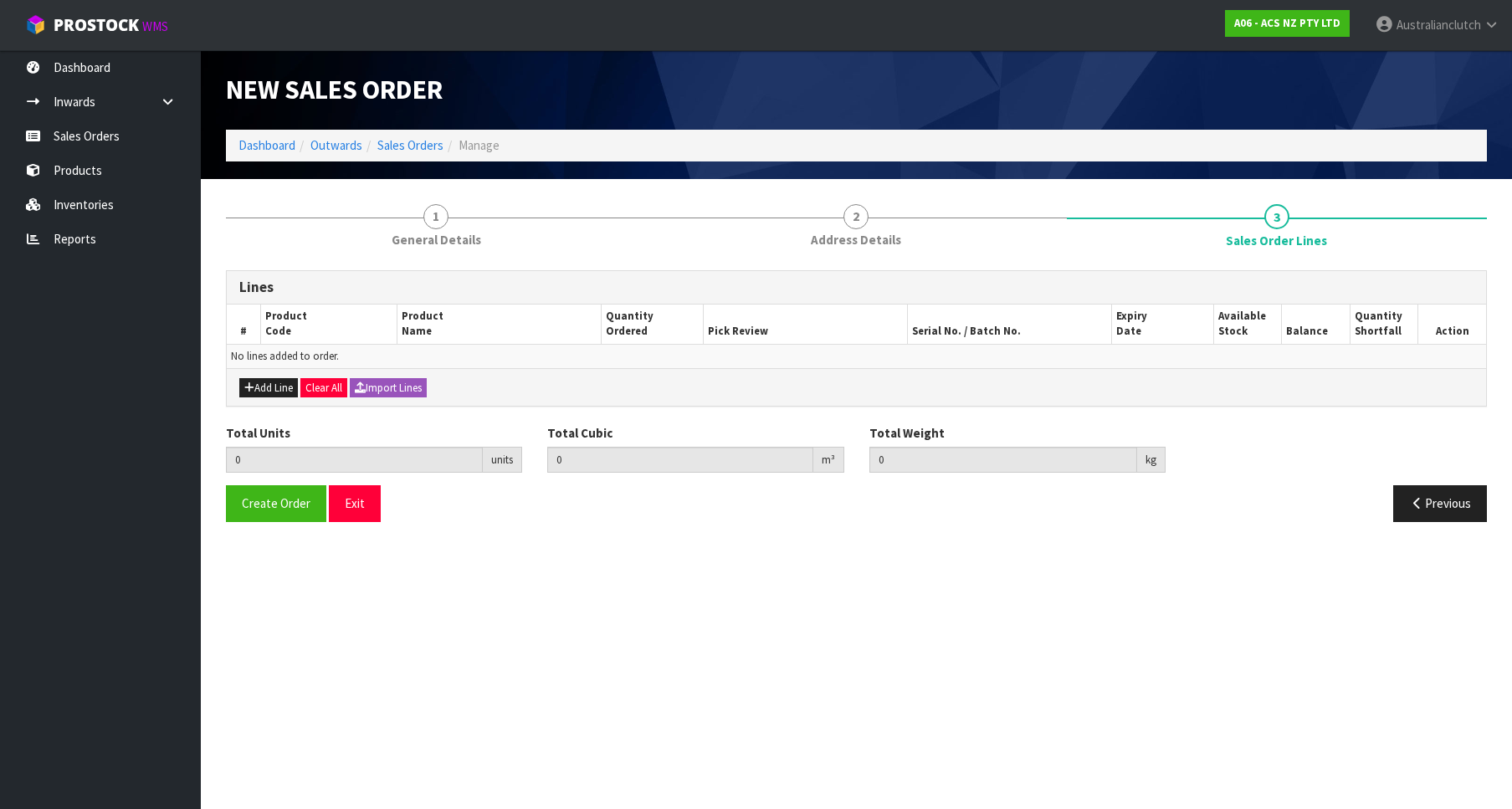
click at [258, 377] on div "Add Line Clear All Import Lines" at bounding box center [856, 387] width 1259 height 38
click at [273, 380] on button "Add Line" at bounding box center [269, 388] width 59 height 20
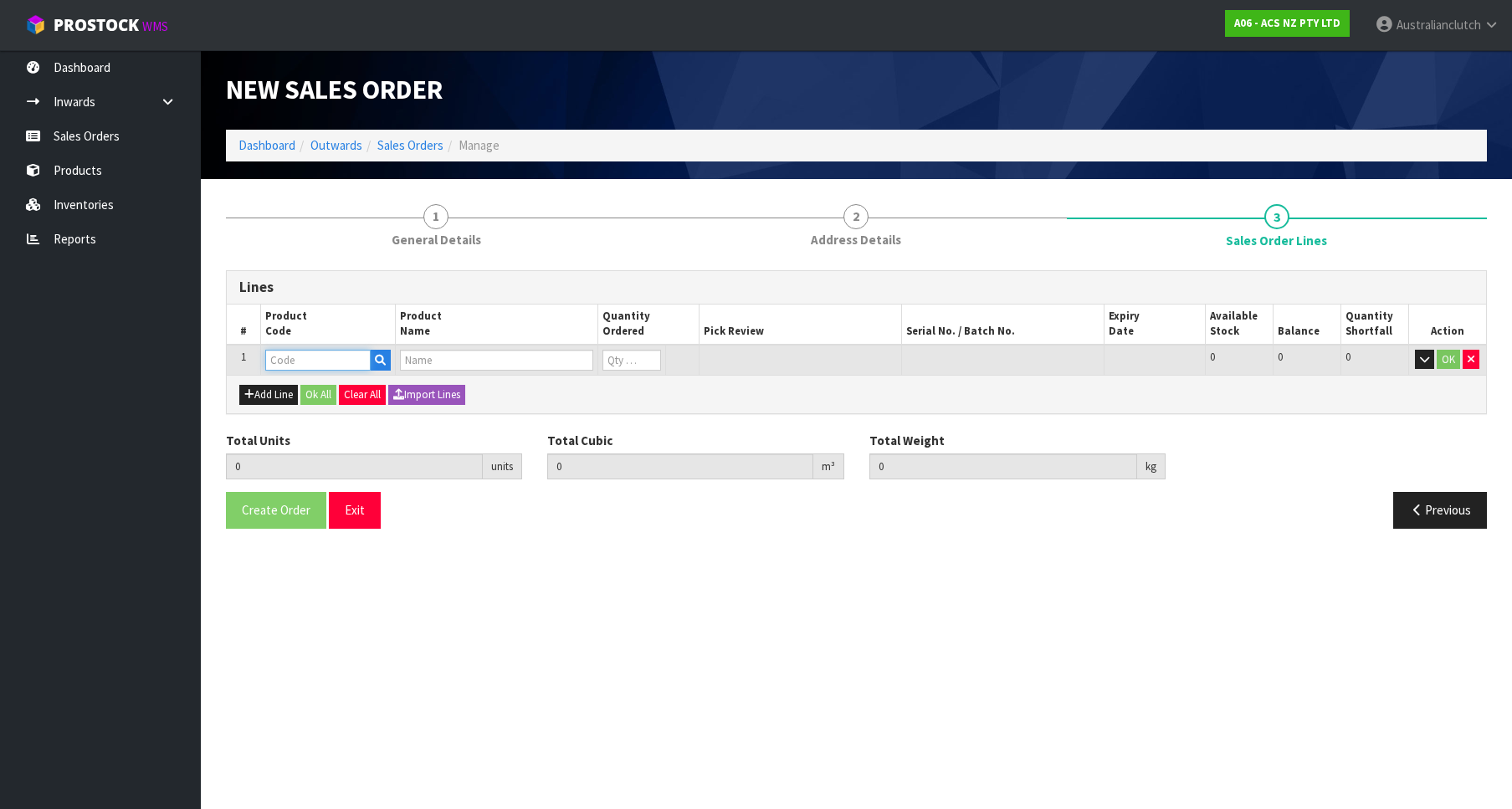
click at [299, 367] on input "text" at bounding box center [318, 360] width 105 height 21
paste input "KSZ19016-1A"
type input "KSZ19016-1A"
type input "1"
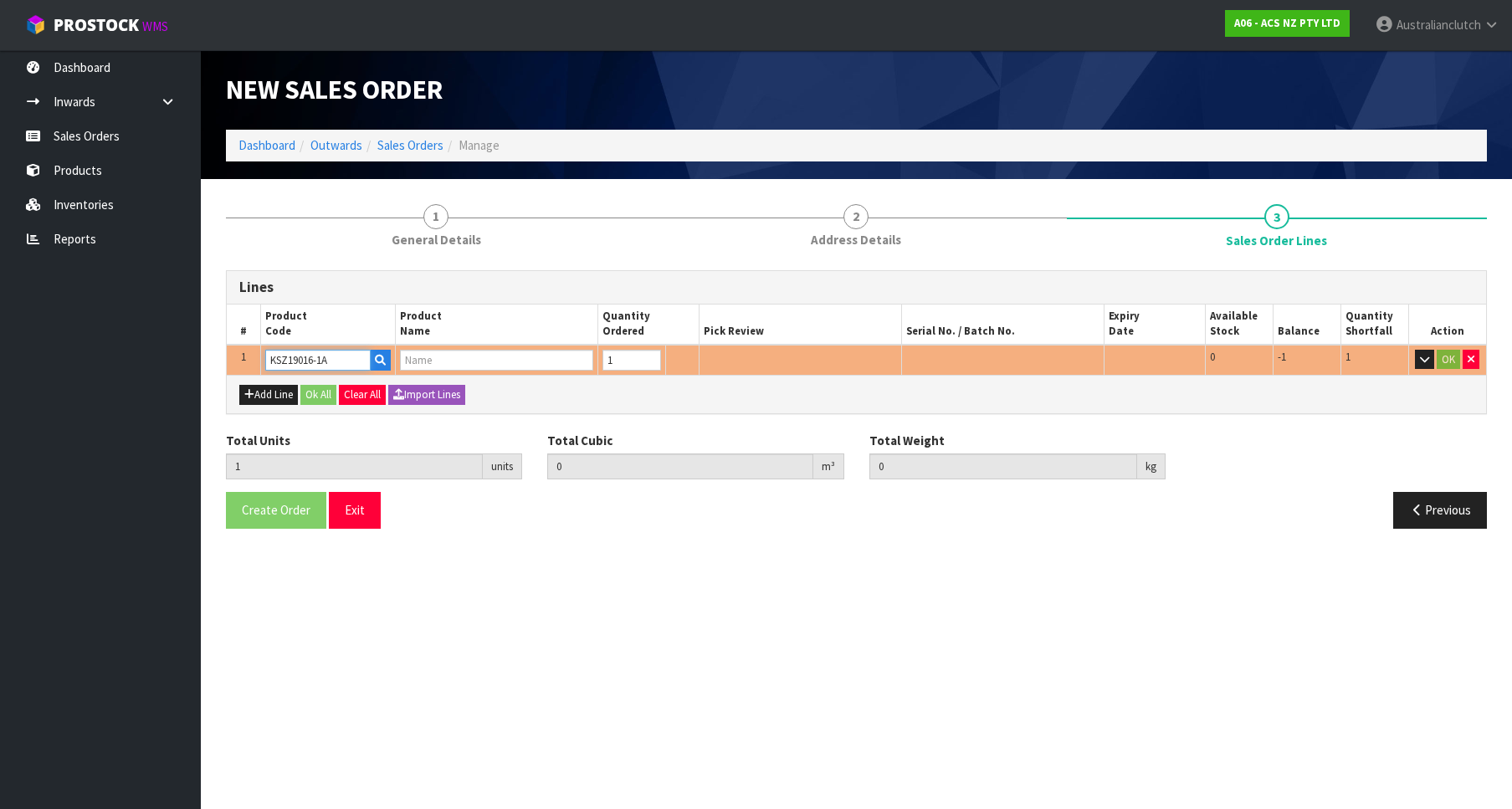
type input "1"
click at [647, 356] on input "1" at bounding box center [632, 360] width 59 height 21
type input "0.01024"
type input "4.48"
type input "KIT HD SUZUKI JIMNY 1.3L"
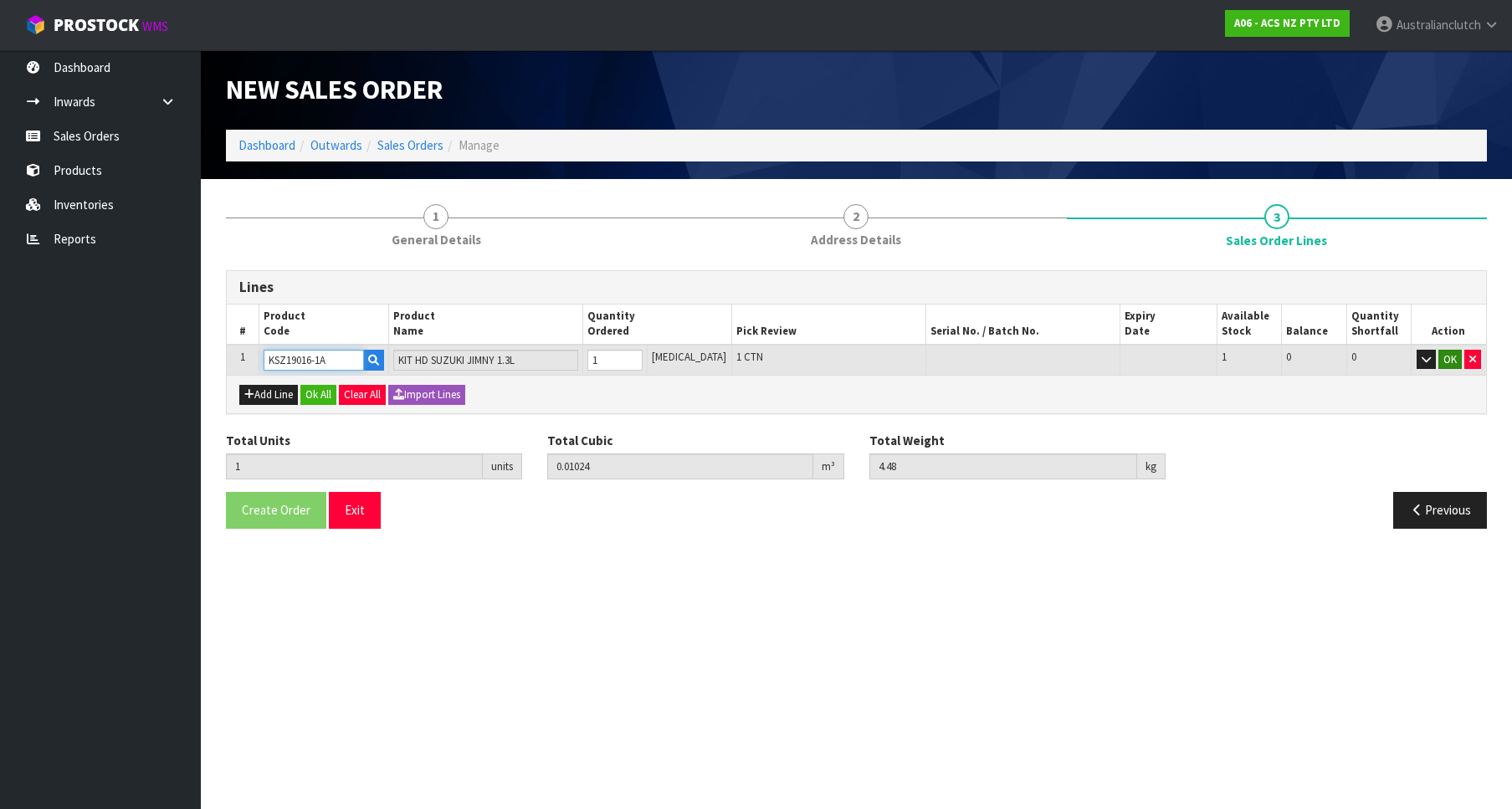
type input "KSZ19016-1A"
click at [1453, 350] on button "OK" at bounding box center [1449, 360] width 23 height 20
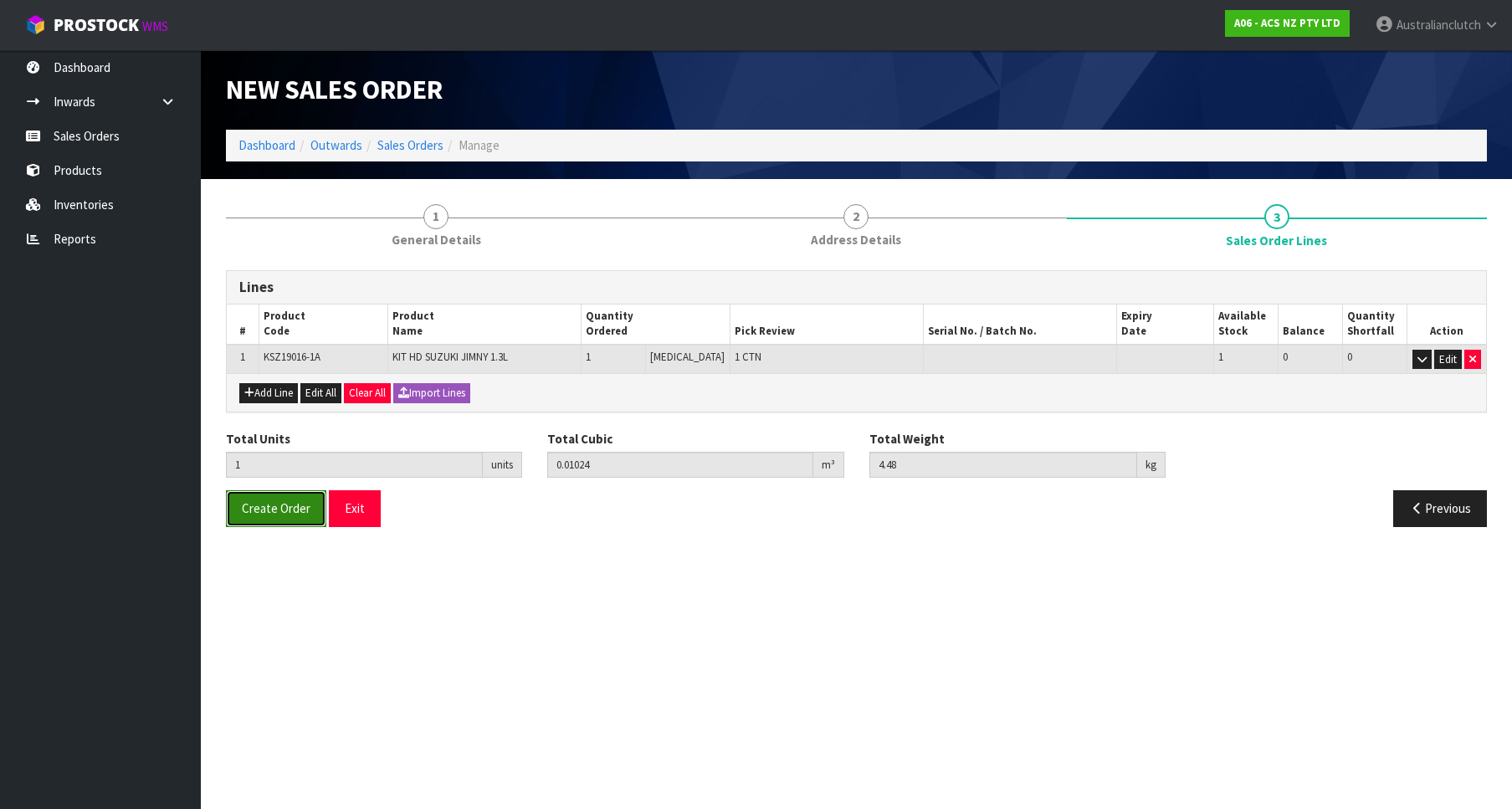
click at [278, 495] on button "Create Order" at bounding box center [276, 508] width 100 height 36
